Goal: Information Seeking & Learning: Learn about a topic

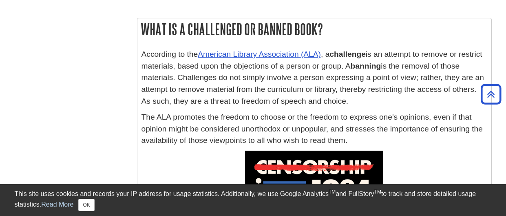
scroll to position [287, 0]
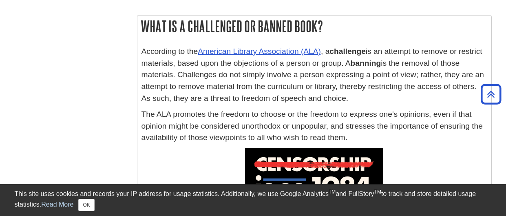
click at [368, 61] on p "According to the American Library Association (ALA) , a challenge is an attempt…" at bounding box center [314, 75] width 346 height 59
click at [372, 64] on strong "banning" at bounding box center [366, 63] width 31 height 9
click at [403, 62] on p "According to the American Library Association (ALA) , a challenge is an attempt…" at bounding box center [314, 75] width 346 height 59
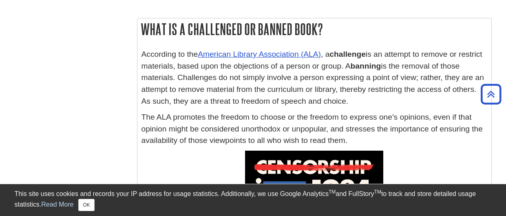
scroll to position [241, 0]
